Goal: Task Accomplishment & Management: Manage account settings

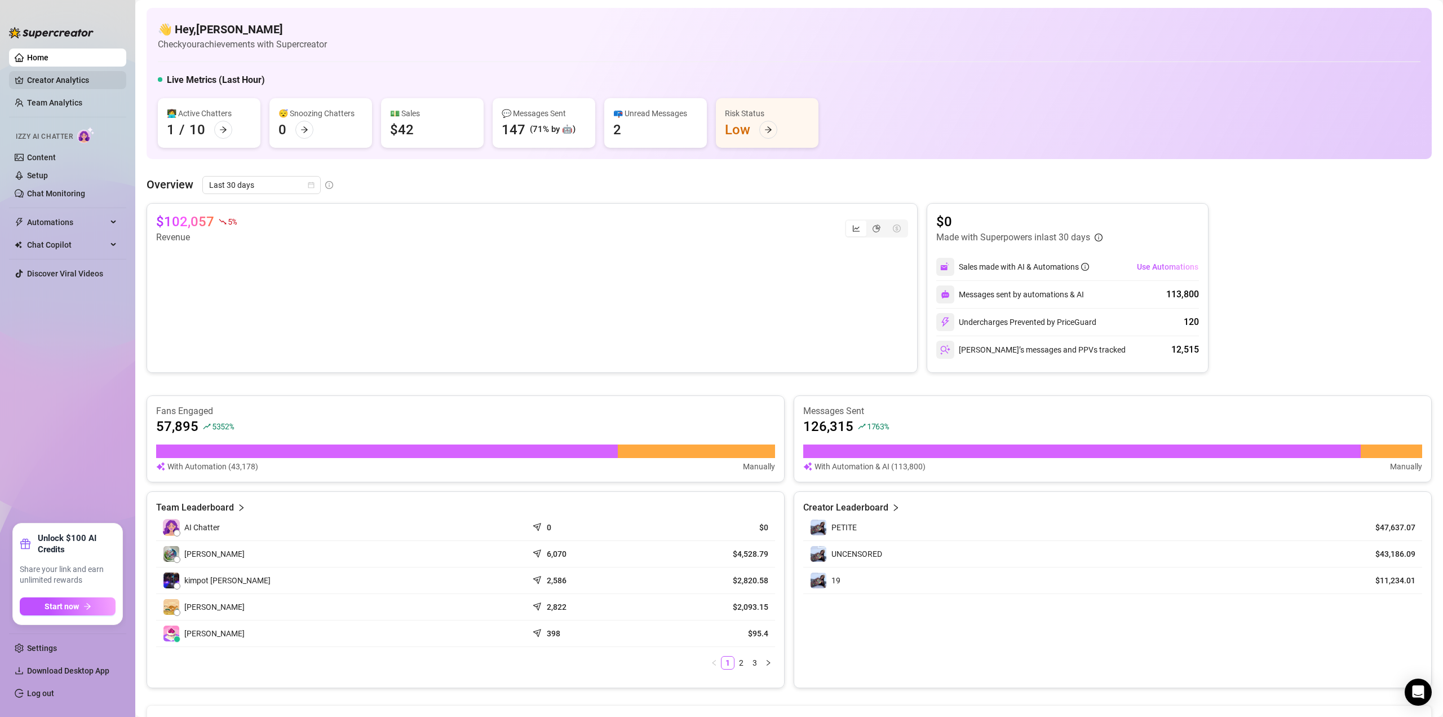
click at [63, 76] on link "Creator Analytics" at bounding box center [72, 80] width 90 height 18
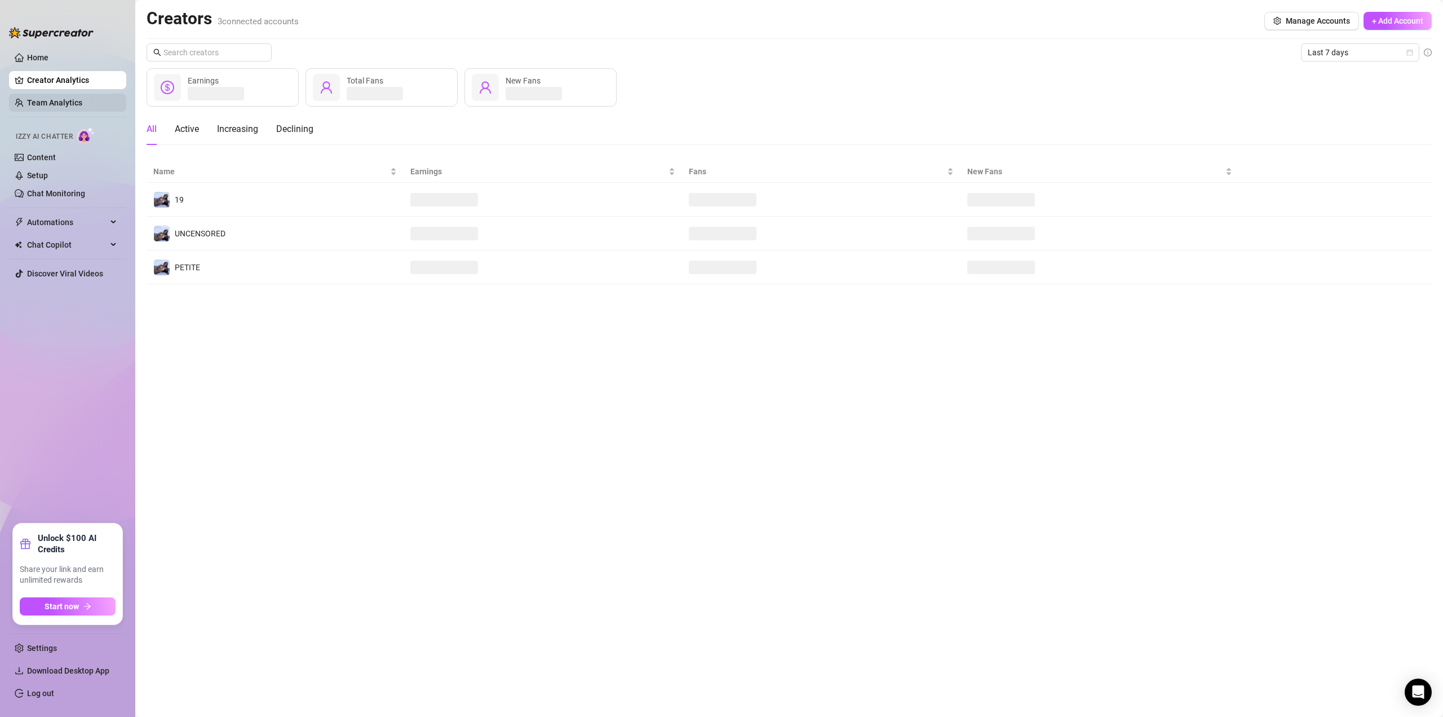
click at [61, 98] on link "Team Analytics" at bounding box center [54, 102] width 55 height 9
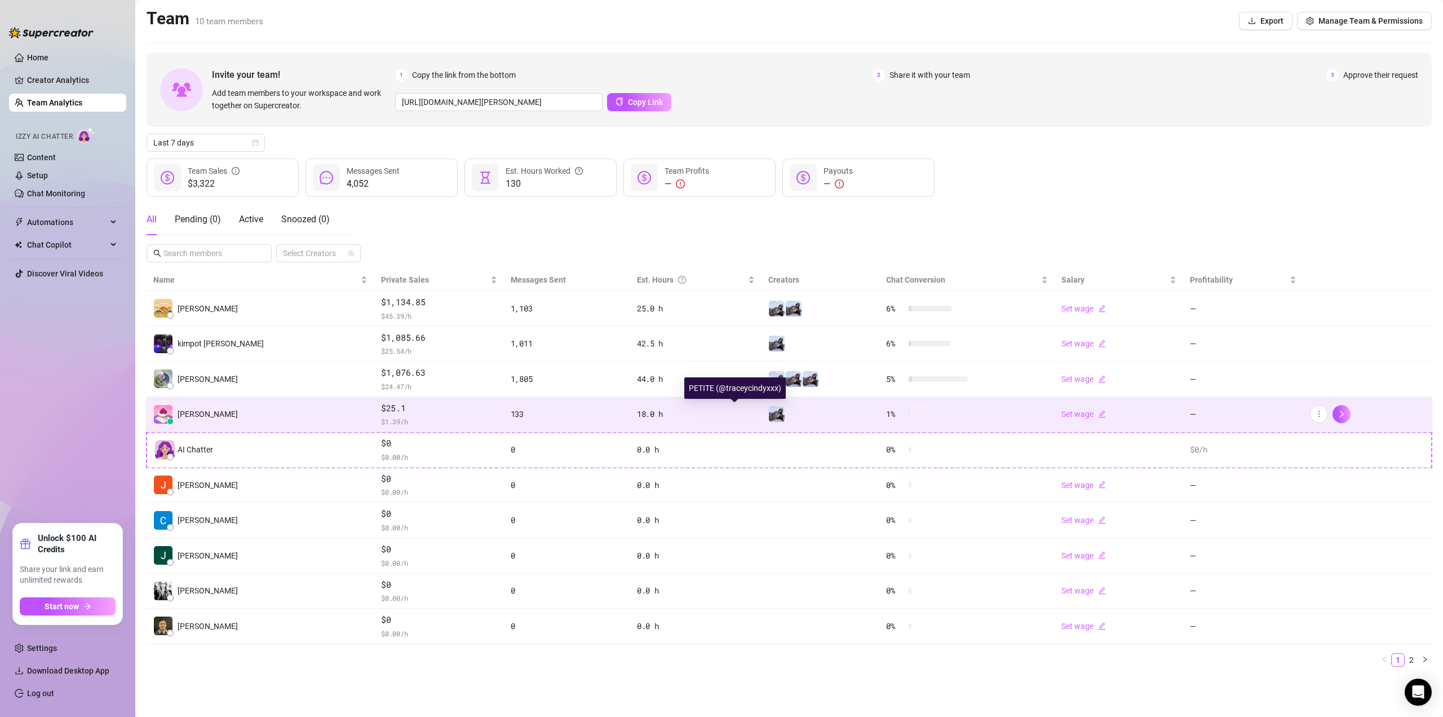
click at [769, 417] on img at bounding box center [777, 414] width 16 height 16
click at [768, 415] on div at bounding box center [820, 413] width 104 height 17
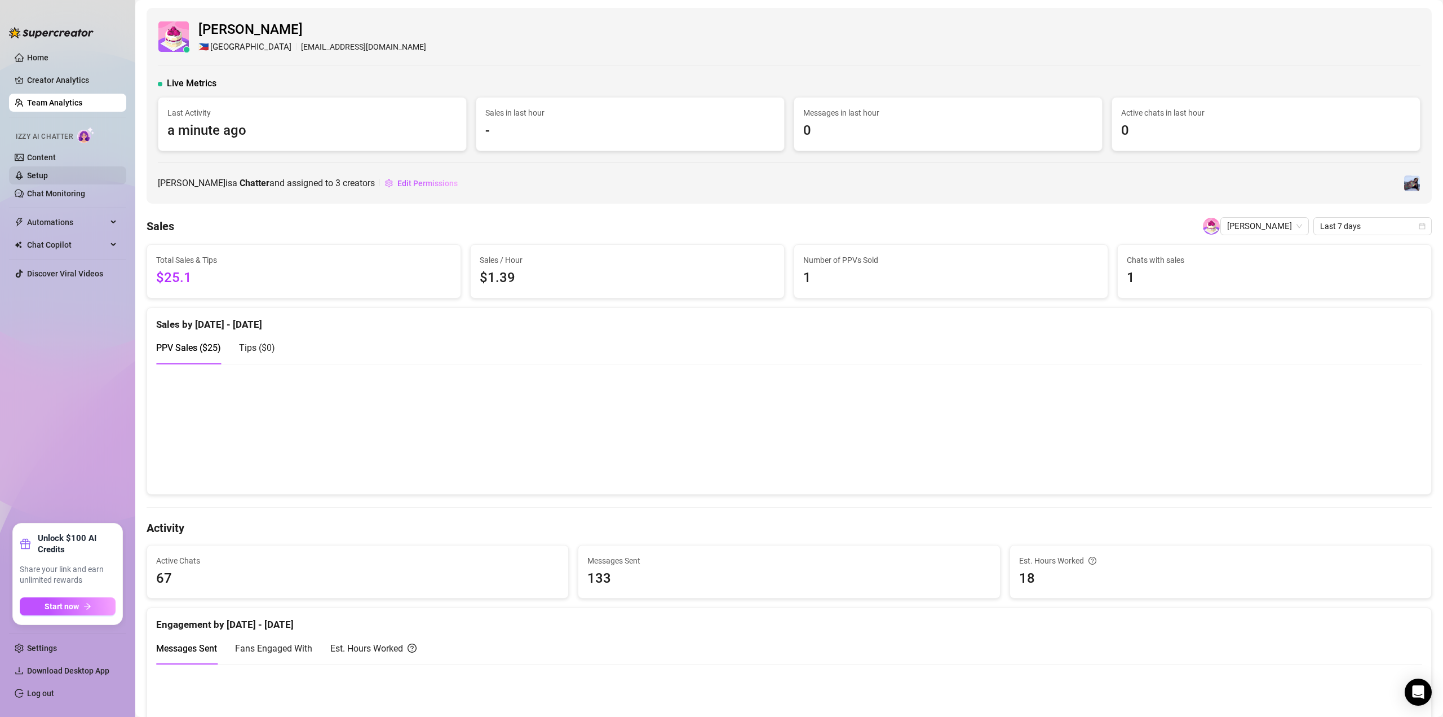
click at [48, 171] on link "Setup" at bounding box center [37, 175] width 21 height 9
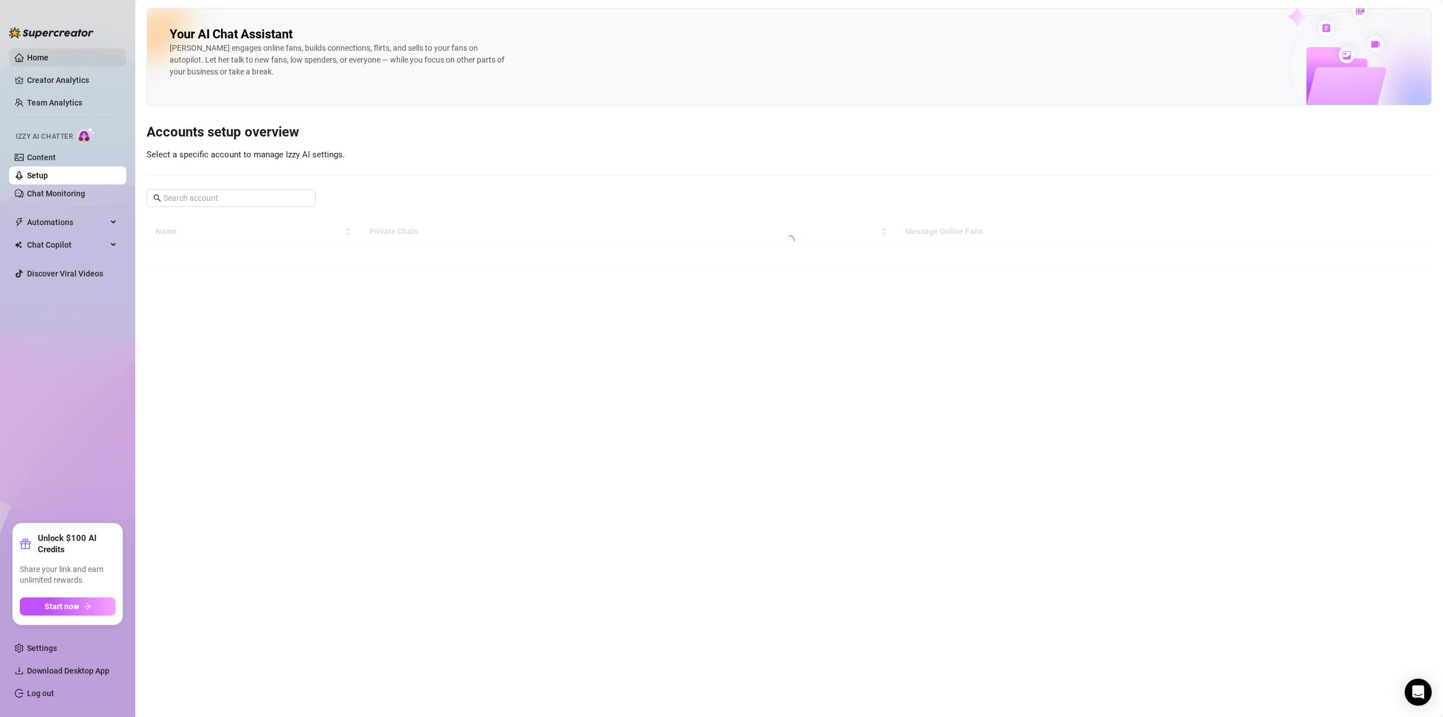
click at [29, 53] on link "Home" at bounding box center [37, 57] width 21 height 9
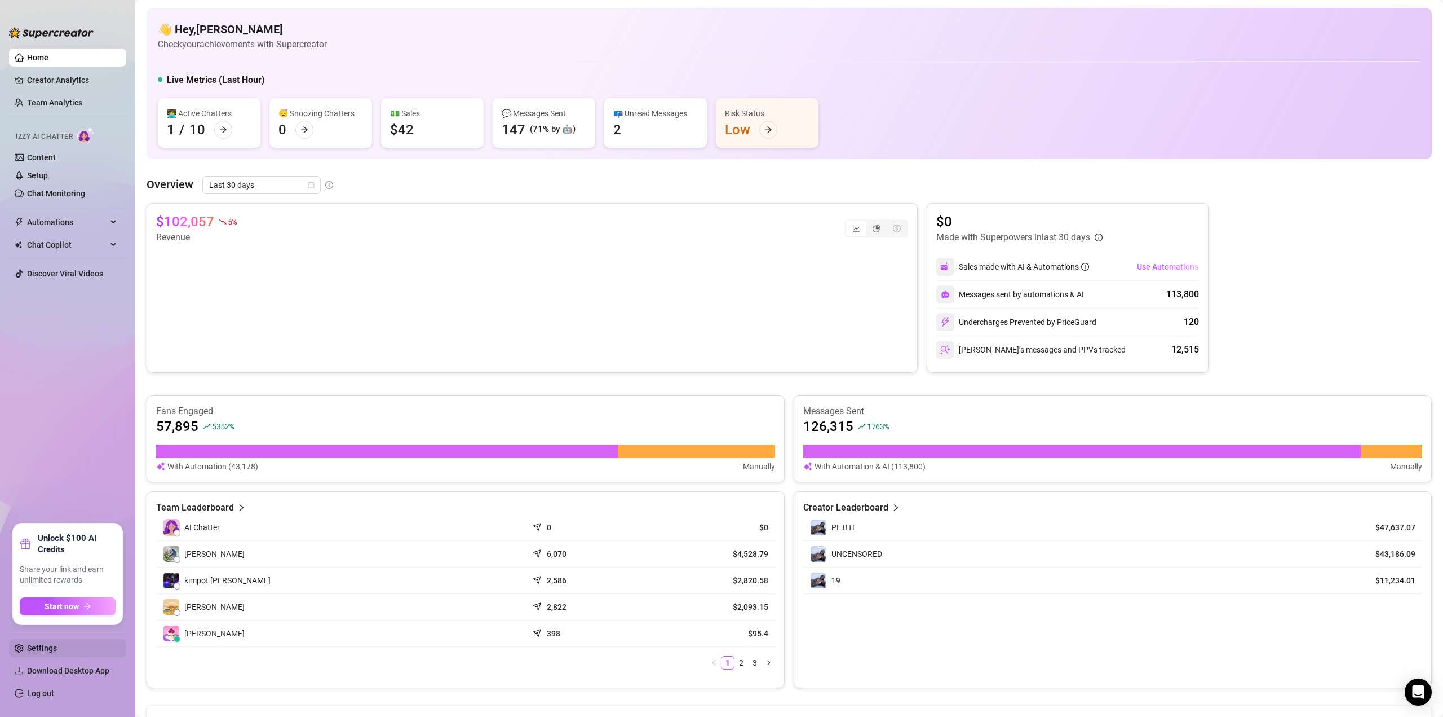
click at [57, 646] on link "Settings" at bounding box center [42, 647] width 30 height 9
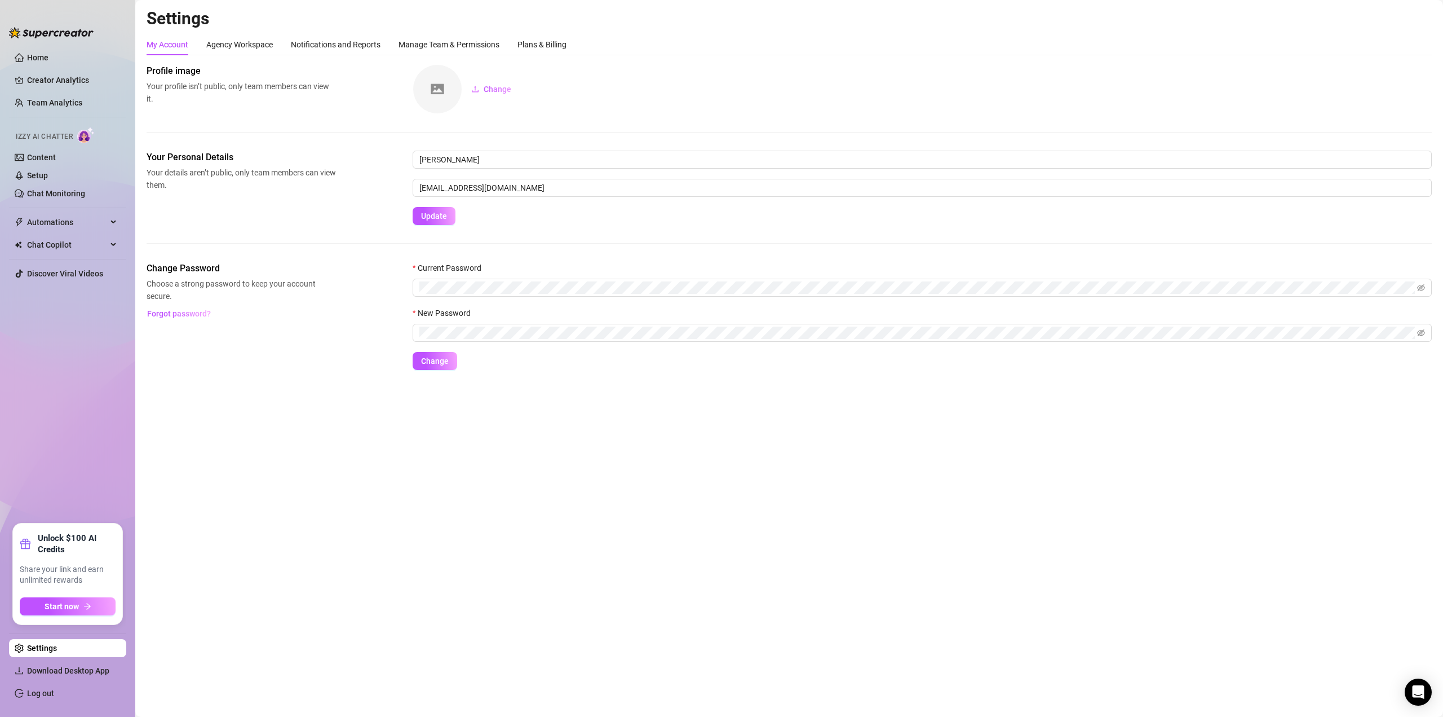
click at [249, 32] on div "Settings My Account Agency Workspace Notifications and Reports Manage Team & Pe…" at bounding box center [789, 195] width 1285 height 375
drag, startPoint x: 251, startPoint y: 44, endPoint x: 263, endPoint y: 46, distance: 12.6
click at [251, 44] on div "Agency Workspace" at bounding box center [239, 44] width 67 height 12
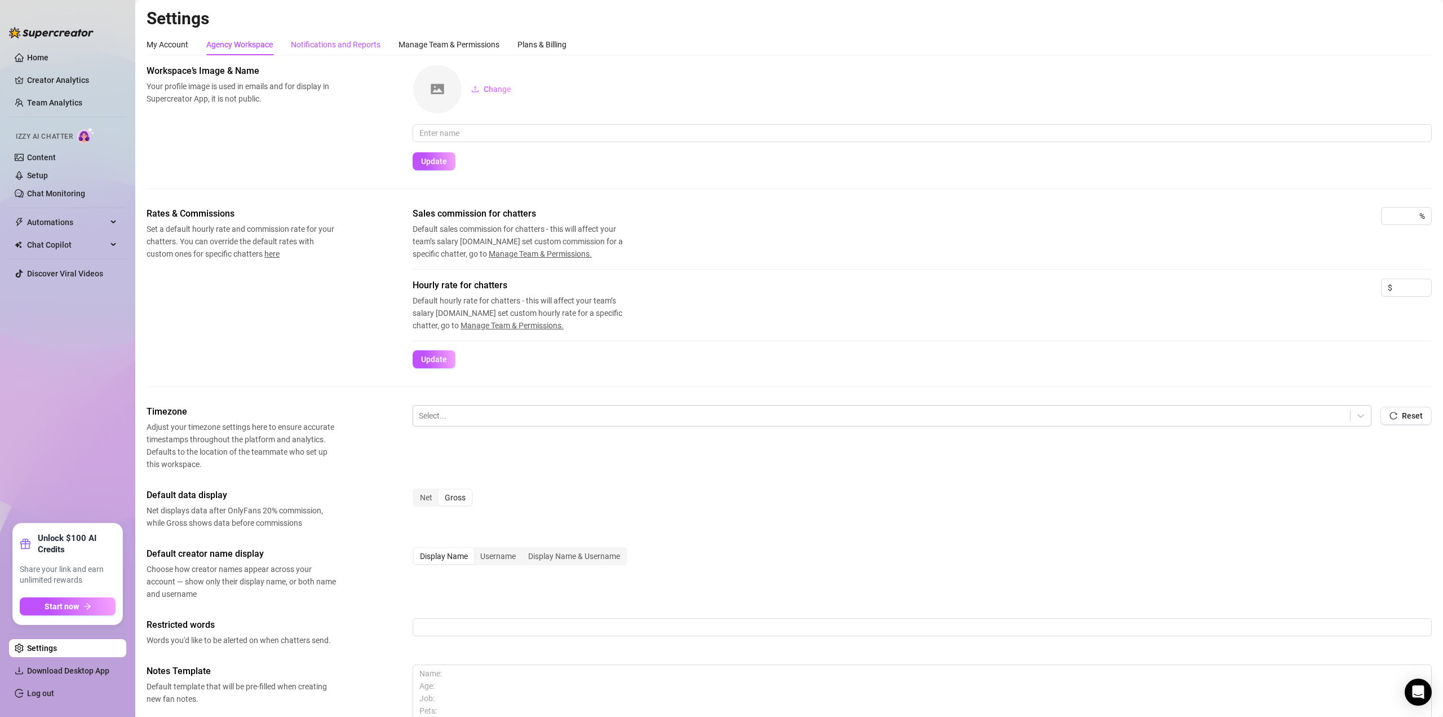
click at [328, 47] on div "Notifications and Reports" at bounding box center [336, 44] width 90 height 12
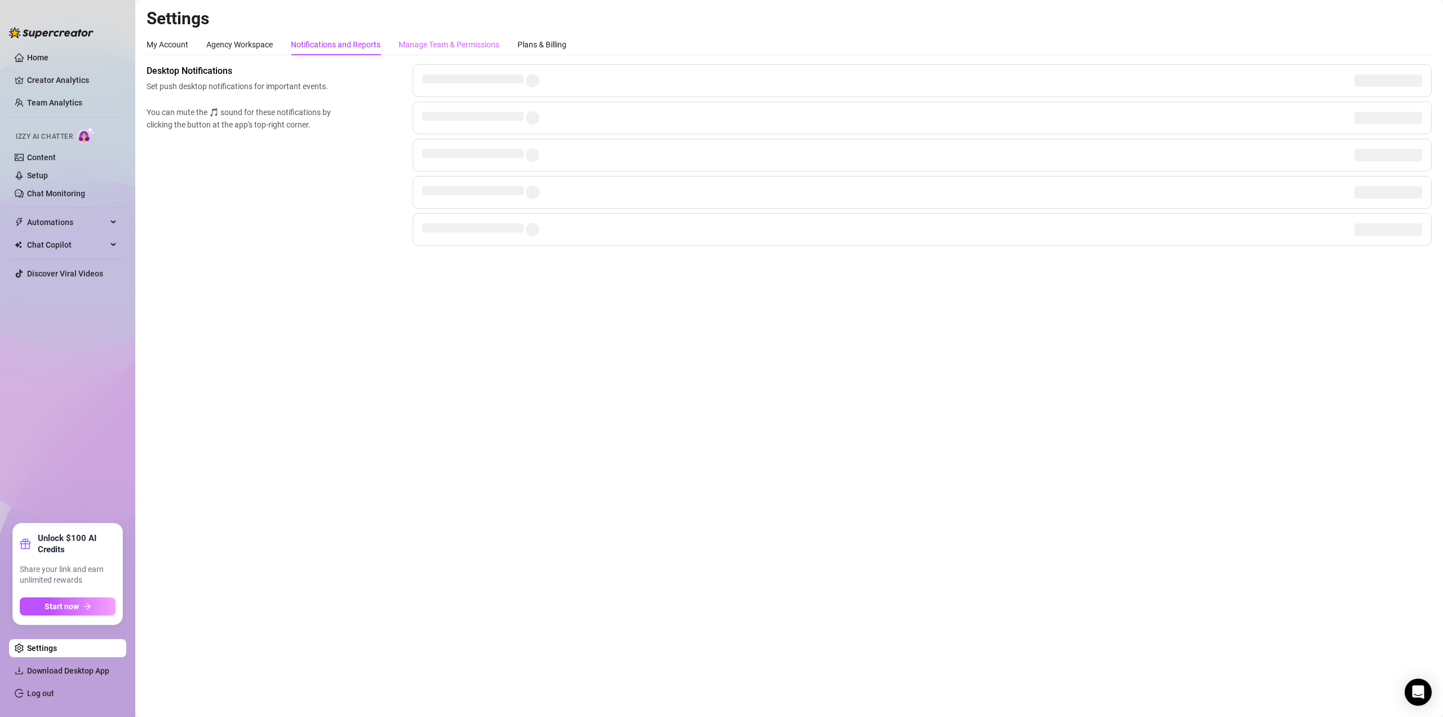
click at [444, 51] on div "Manage Team & Permissions" at bounding box center [449, 44] width 101 height 21
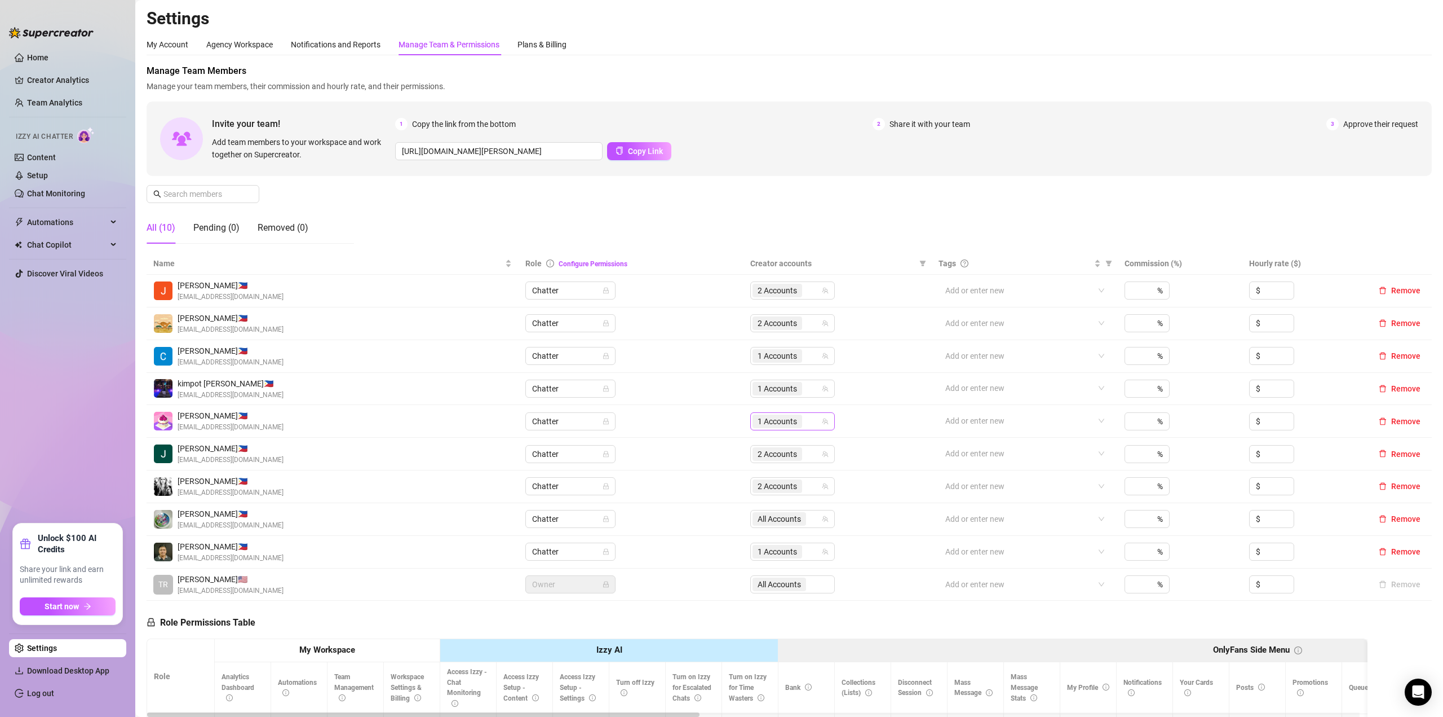
click at [807, 421] on div "1 Accounts" at bounding box center [787, 421] width 68 height 16
click at [764, 445] on input "Select all" at bounding box center [763, 444] width 9 height 9
checkbox input "true"
click at [751, 207] on div "Manage Team Members Manage your team members, their commission and hourly rate,…" at bounding box center [789, 158] width 1285 height 188
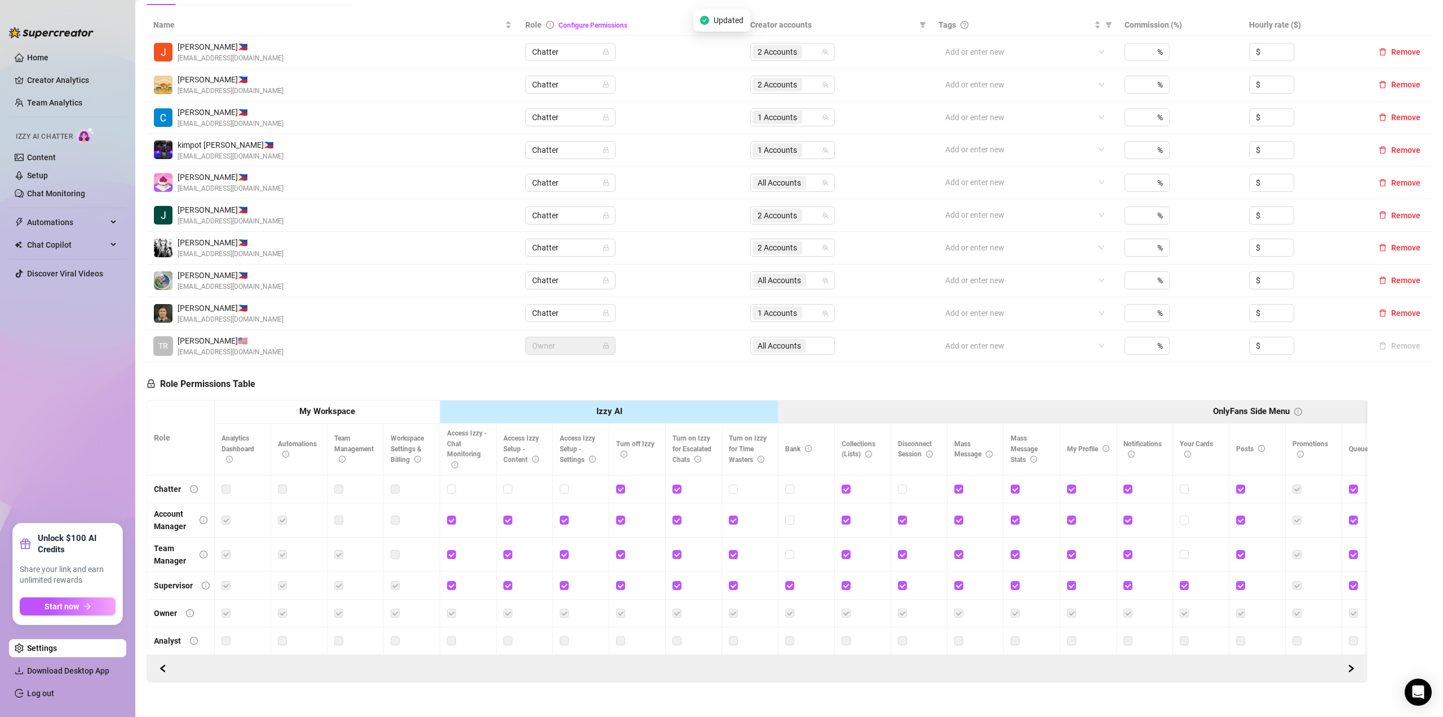
scroll to position [260, 0]
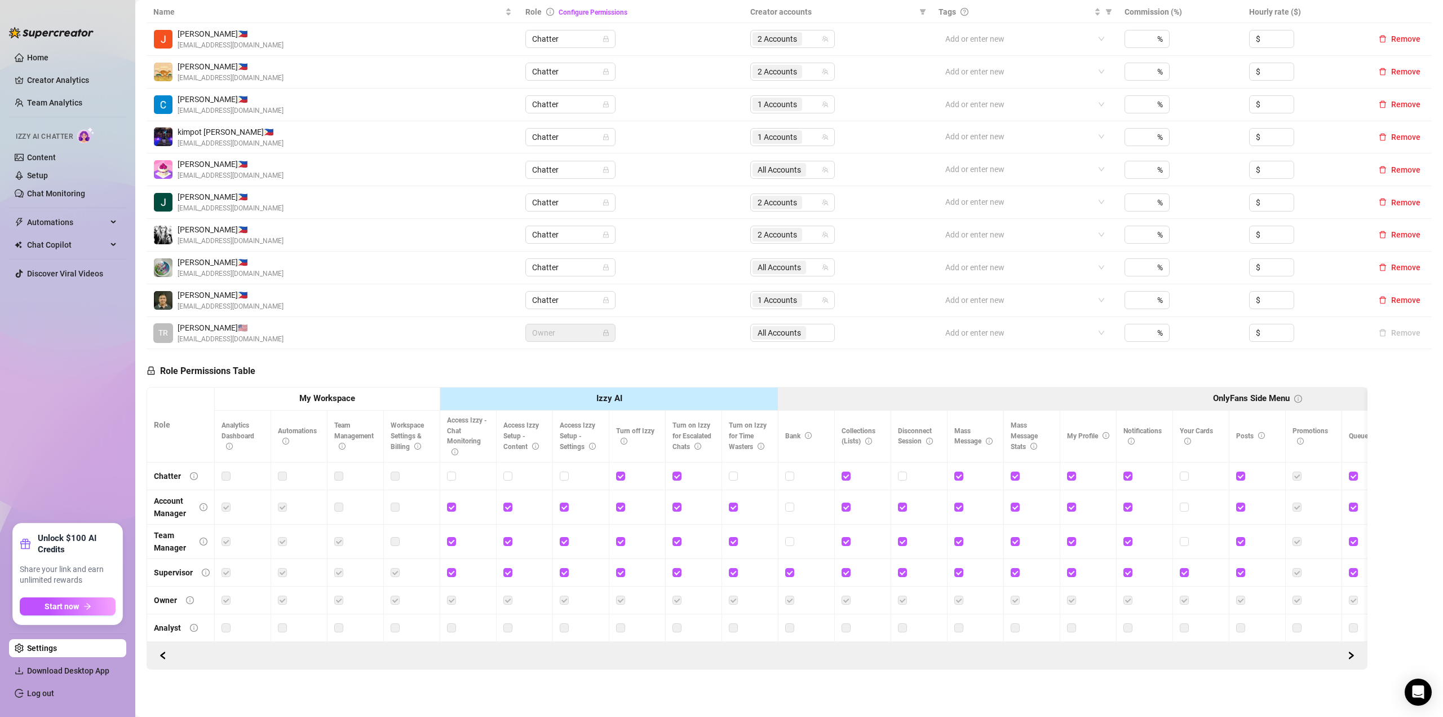
click at [68, 48] on ul "Home Creator Analytics Team Analytics Izzy AI Chatter Content Setup Chat Monito…" at bounding box center [67, 281] width 117 height 475
click at [48, 54] on link "Home" at bounding box center [37, 57] width 21 height 9
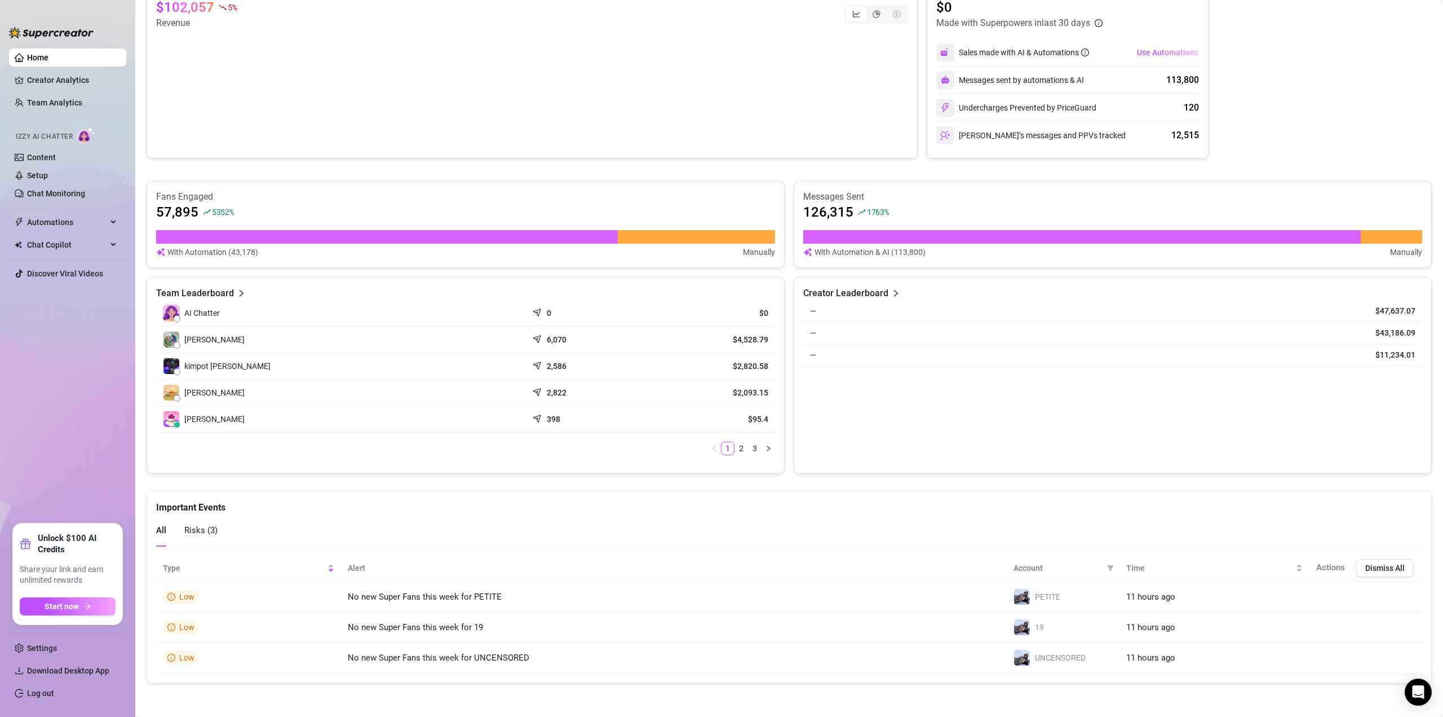
scroll to position [214, 0]
click at [48, 650] on link "Settings" at bounding box center [42, 647] width 30 height 9
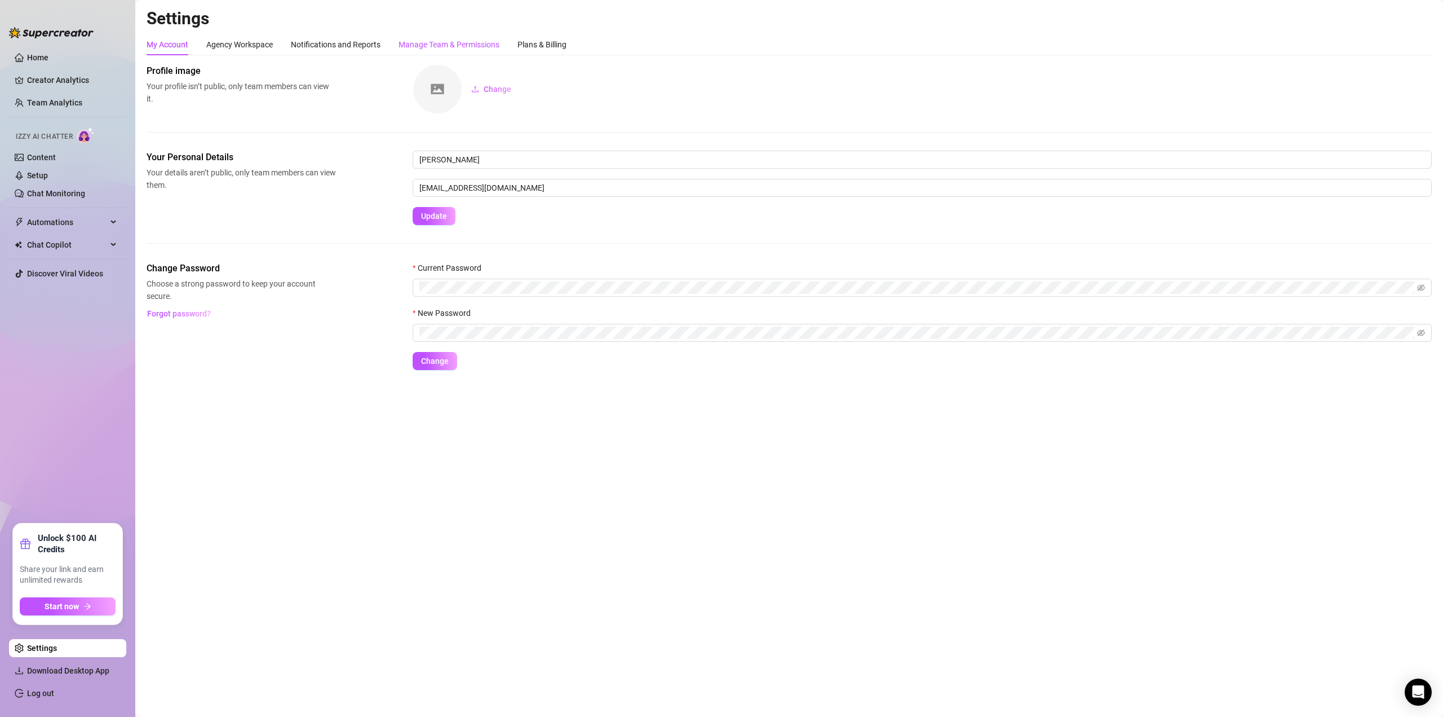
click at [435, 44] on div "Manage Team & Permissions" at bounding box center [449, 44] width 101 height 12
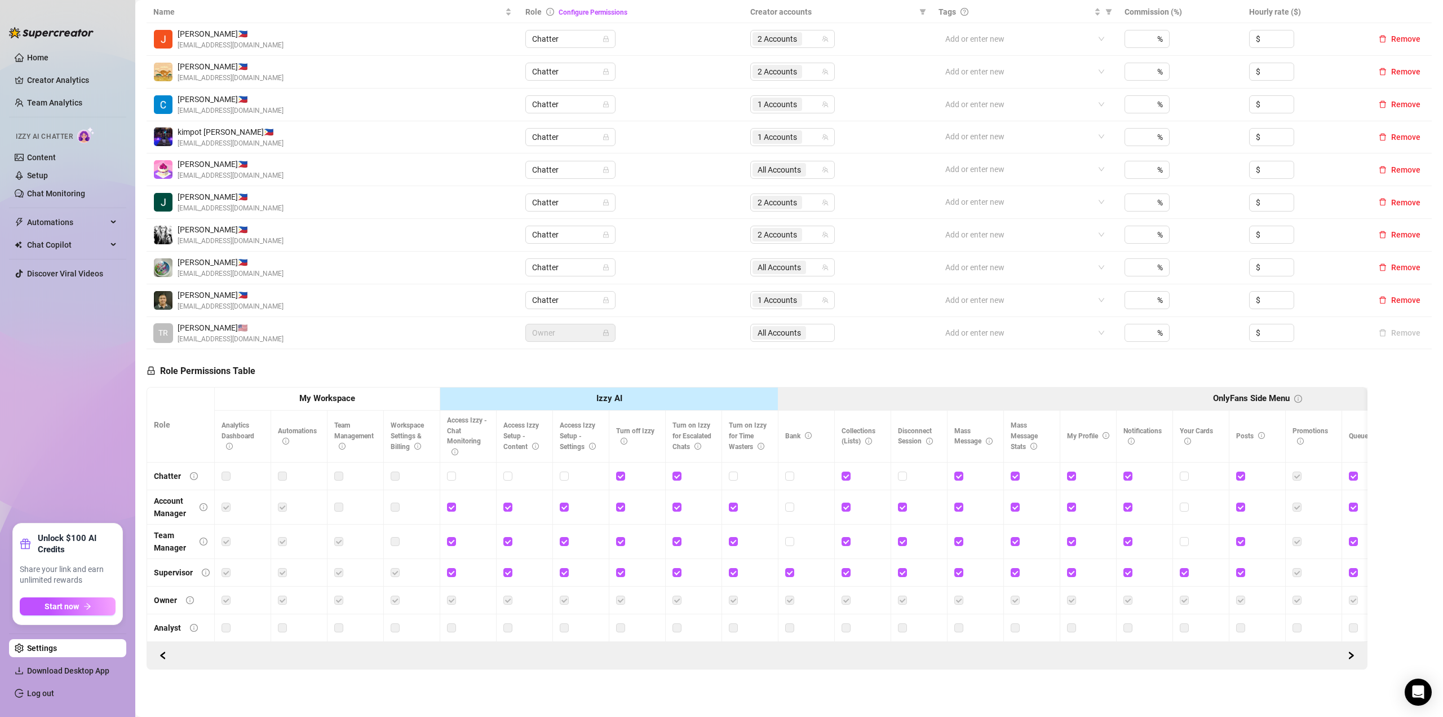
scroll to position [260, 0]
click at [622, 471] on input "checkbox" at bounding box center [620, 475] width 8 height 8
checkbox input "false"
click at [678, 471] on input "checkbox" at bounding box center [677, 475] width 8 height 8
checkbox input "false"
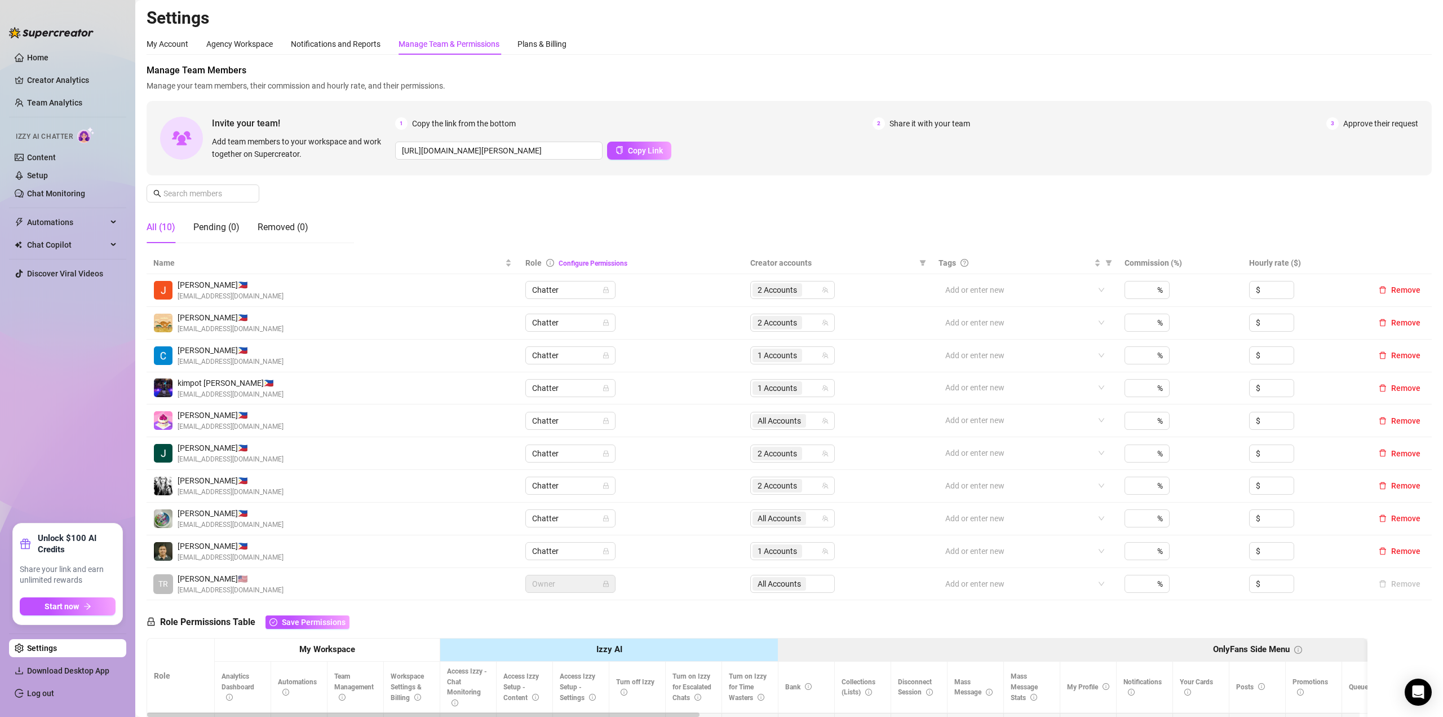
scroll to position [0, 0]
